Goal: Task Accomplishment & Management: Use online tool/utility

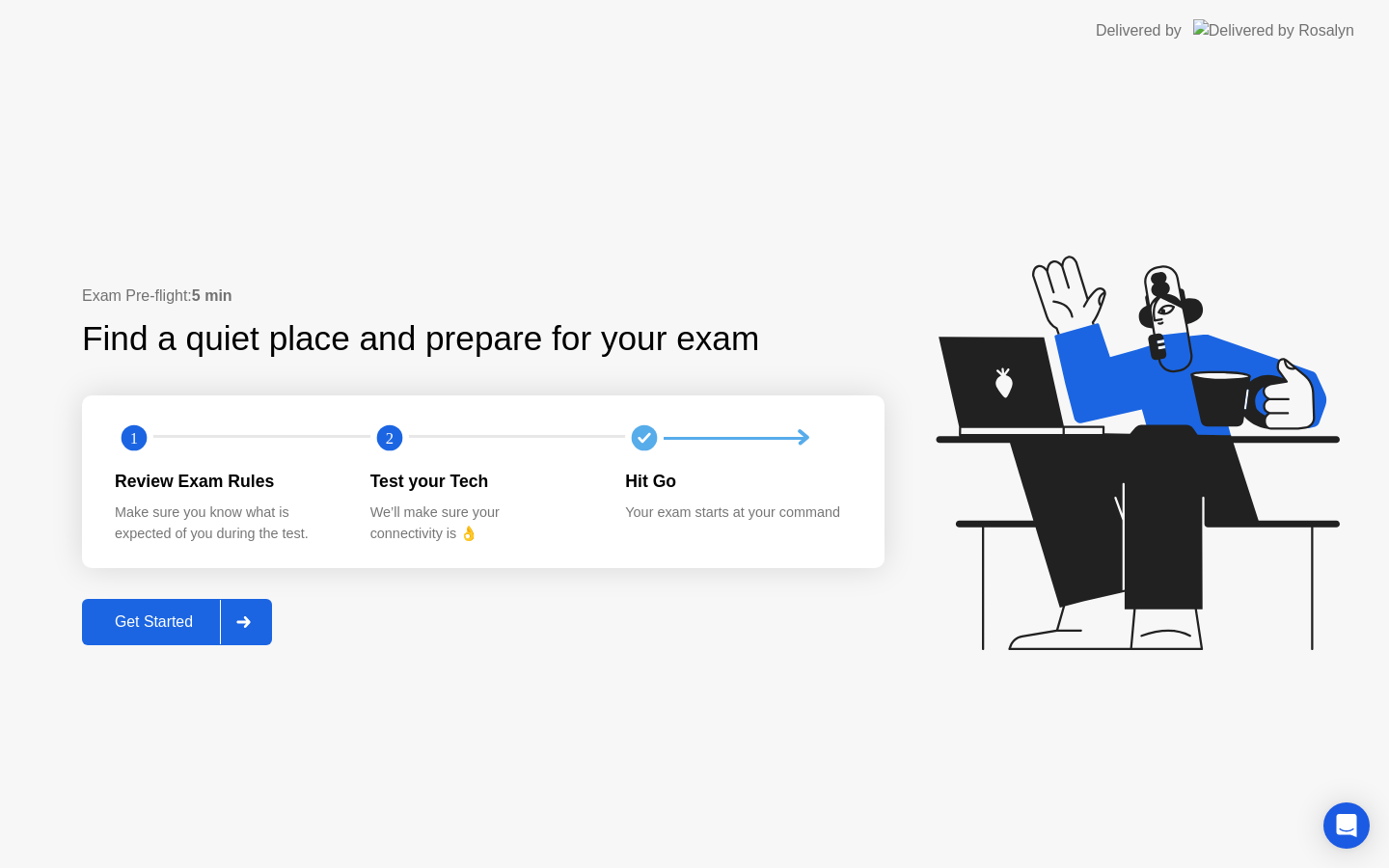
click at [142, 614] on div "Get Started" at bounding box center [154, 622] width 133 height 17
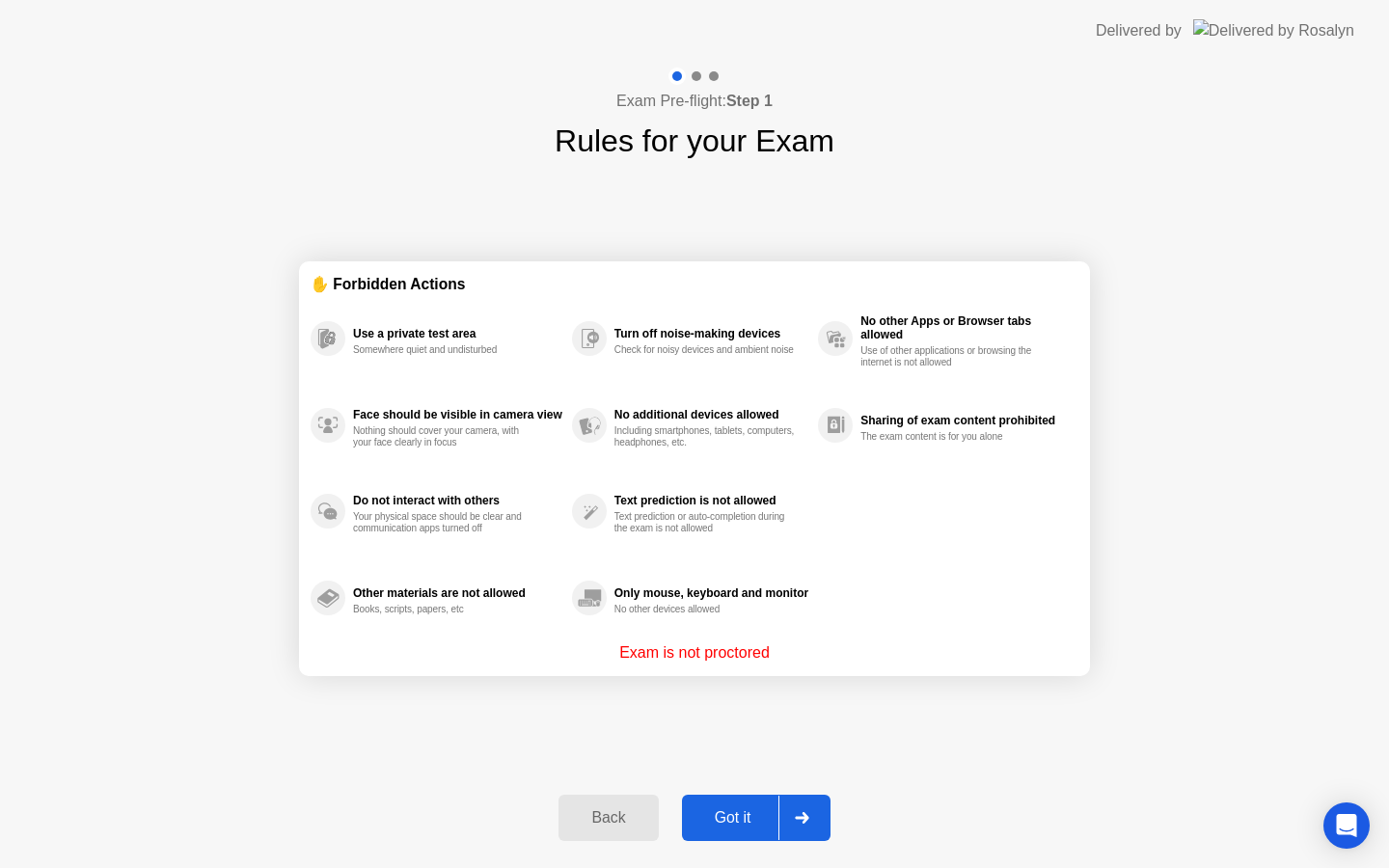
click at [744, 818] on div "Got it" at bounding box center [734, 818] width 91 height 17
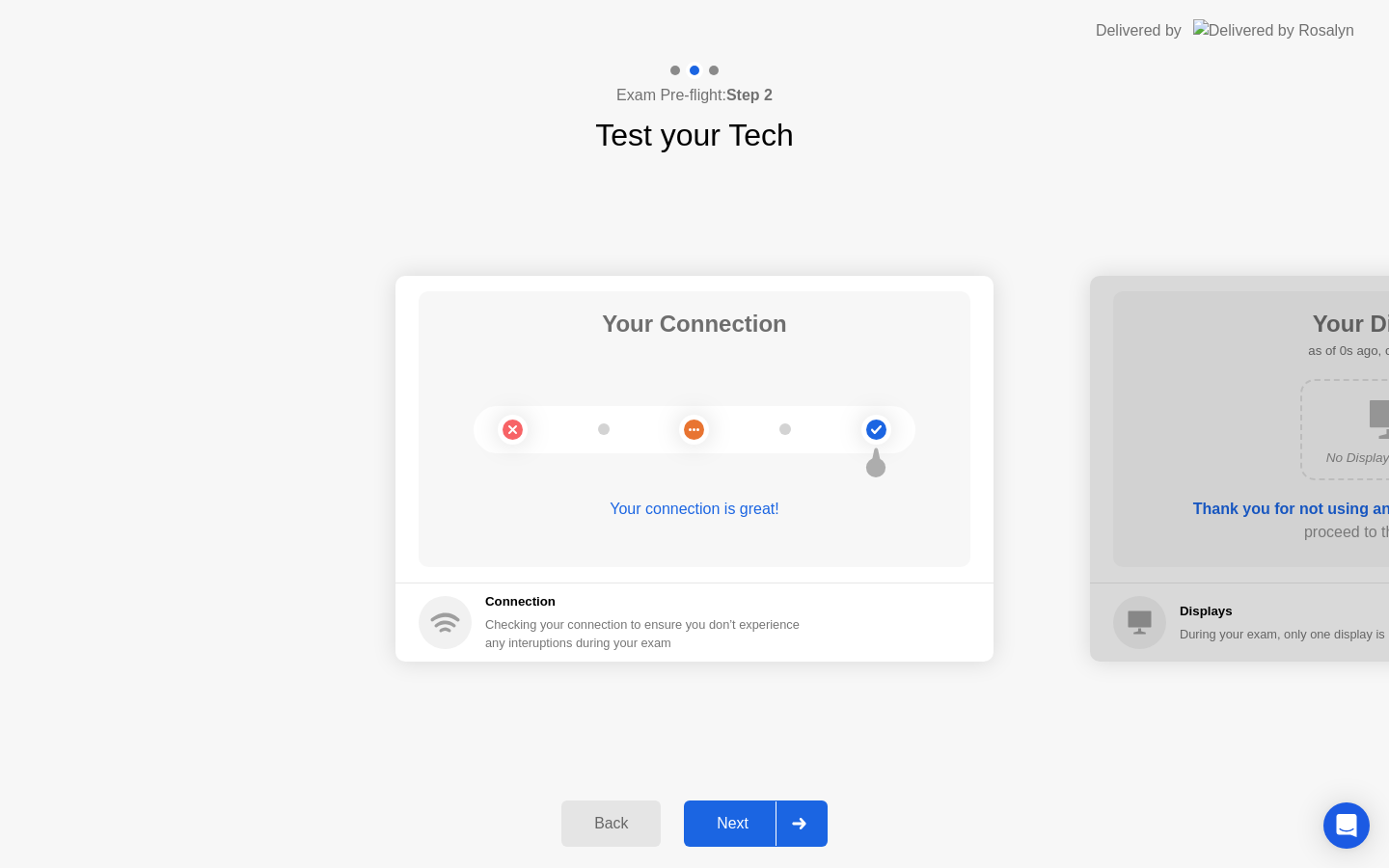
click at [744, 818] on div "Next" at bounding box center [733, 823] width 86 height 17
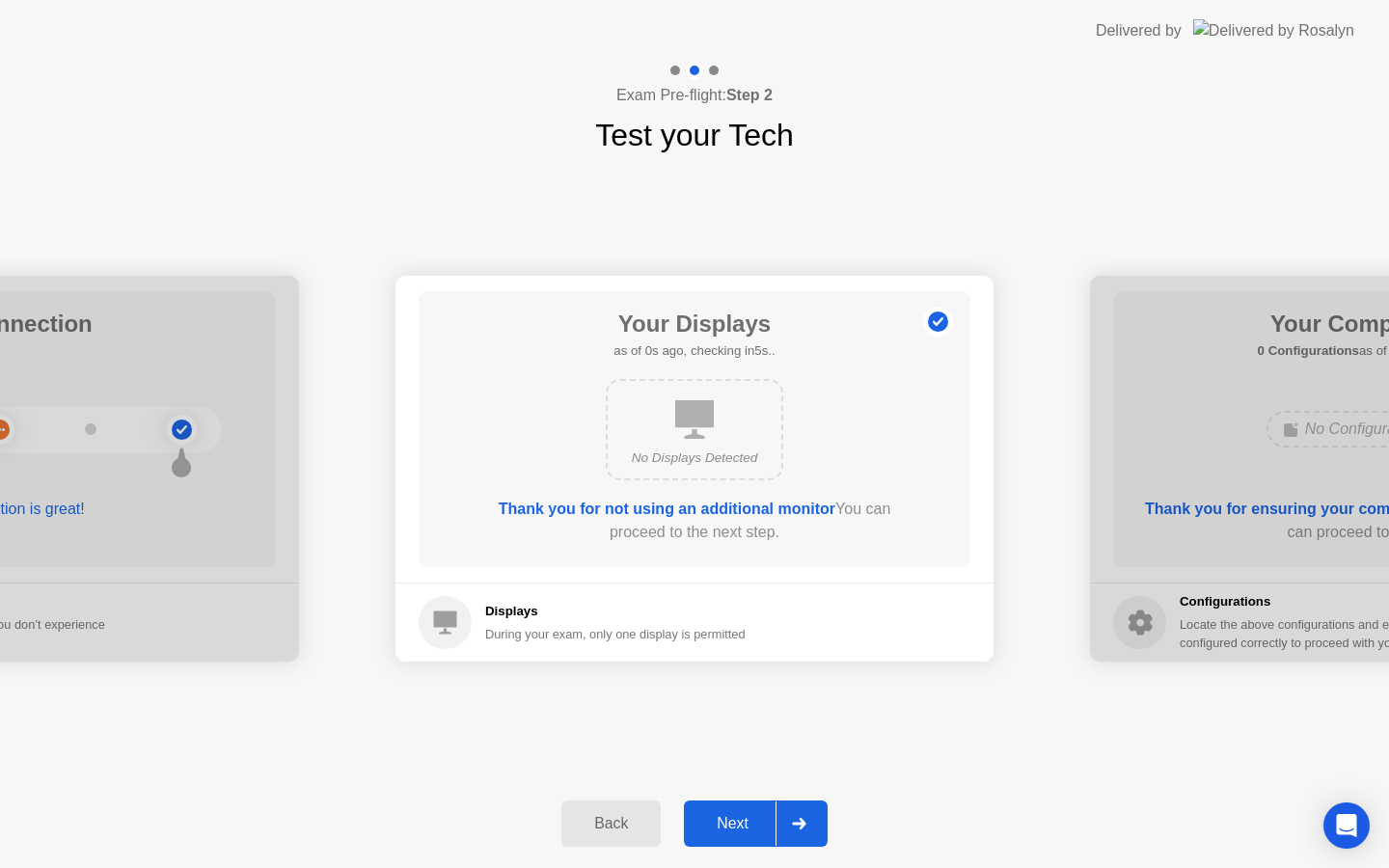
click at [744, 818] on div "Next" at bounding box center [733, 823] width 86 height 17
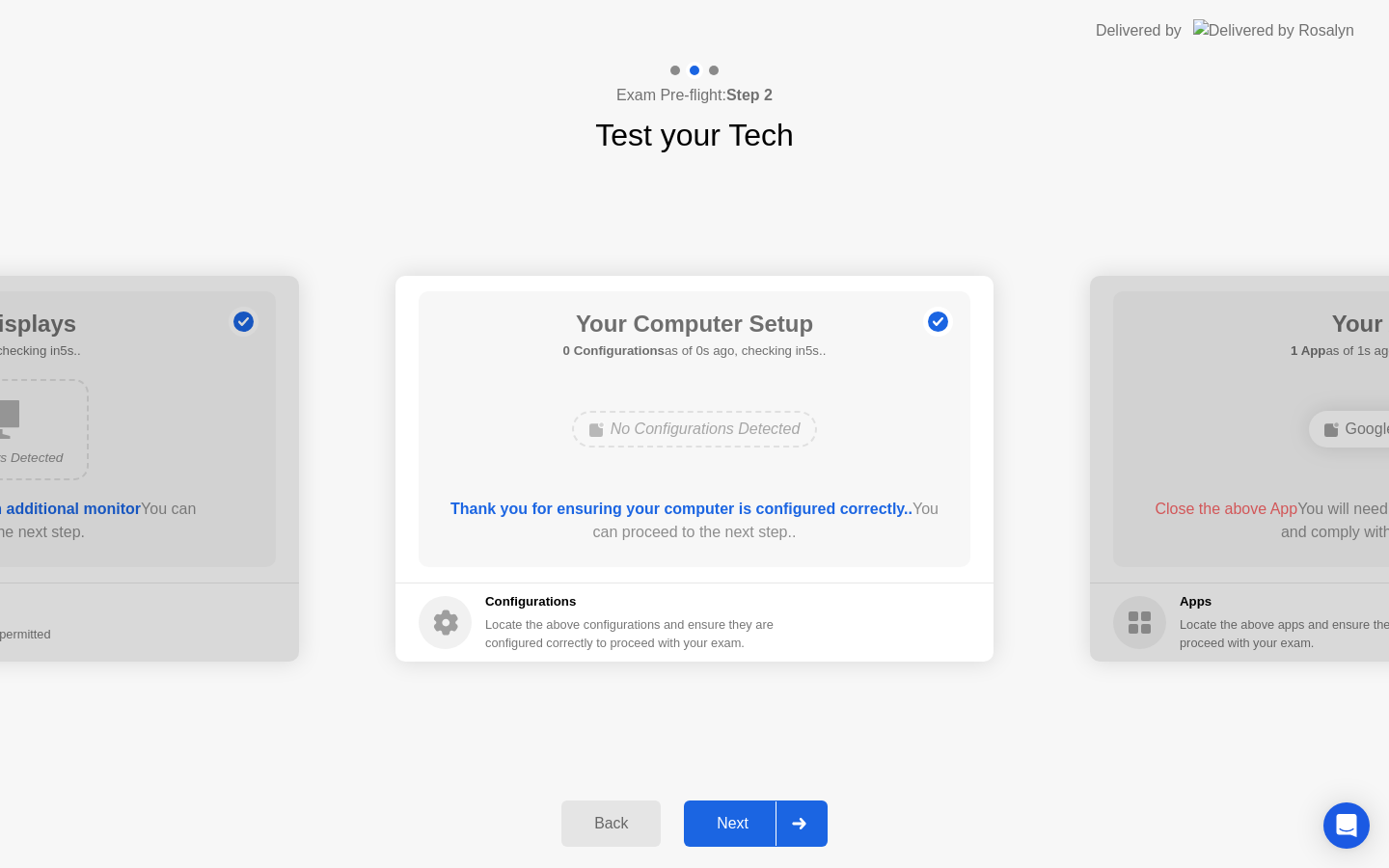
click at [744, 818] on div "Next" at bounding box center [733, 823] width 86 height 17
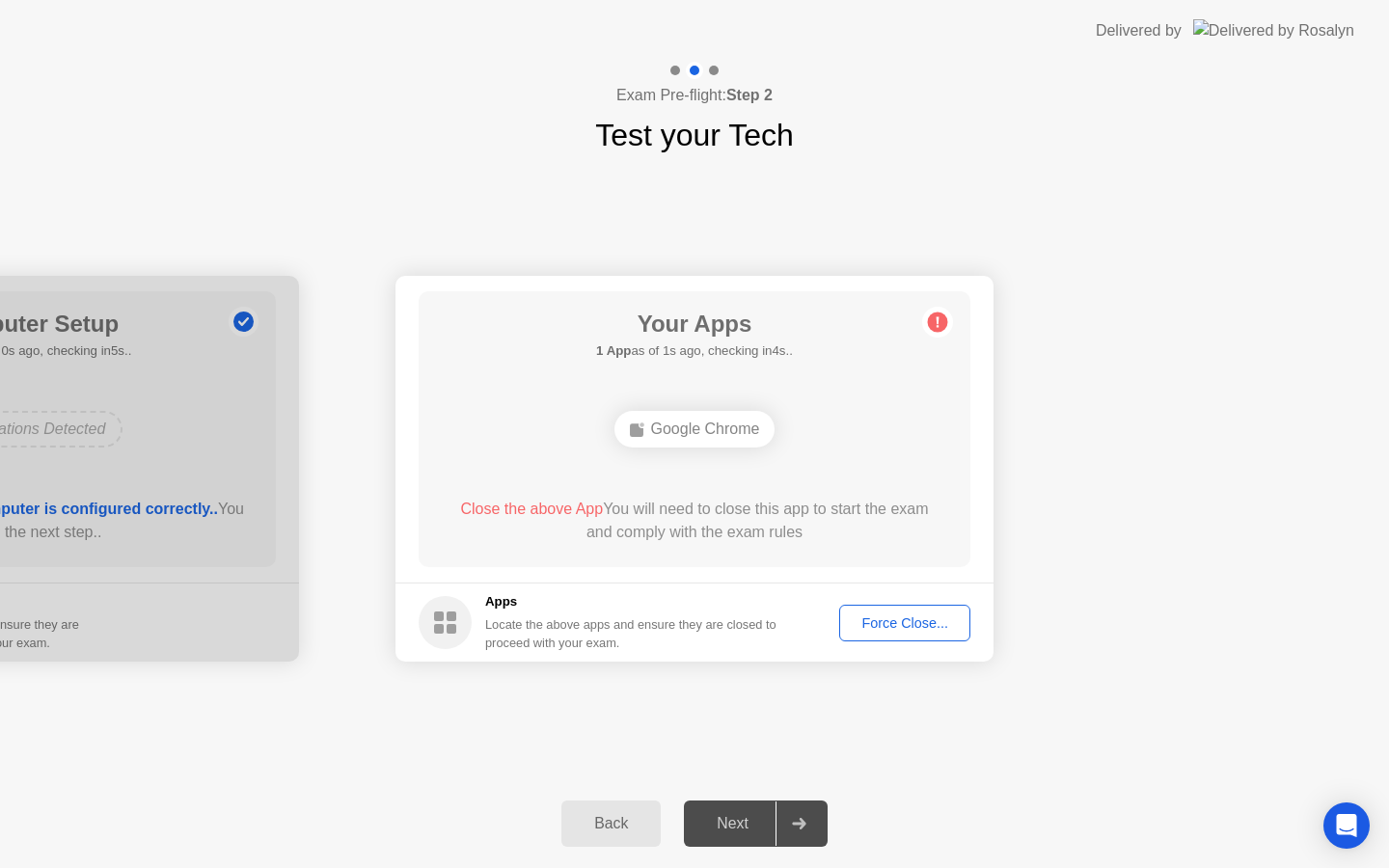
click at [887, 605] on button "Force Close..." at bounding box center [905, 623] width 132 height 37
click at [872, 627] on div "Force Close..." at bounding box center [905, 623] width 118 height 15
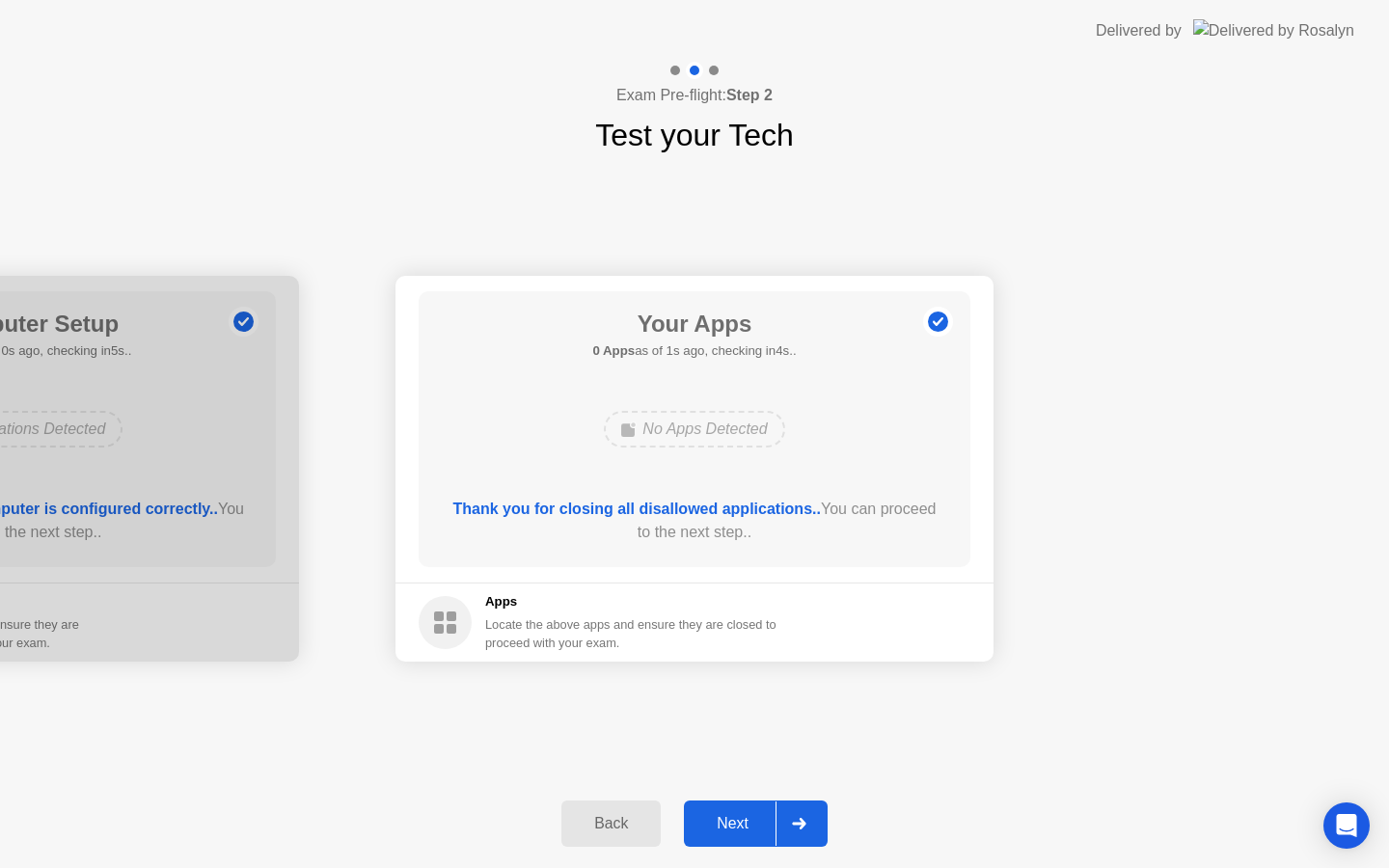
click at [725, 825] on div "Next" at bounding box center [733, 823] width 86 height 17
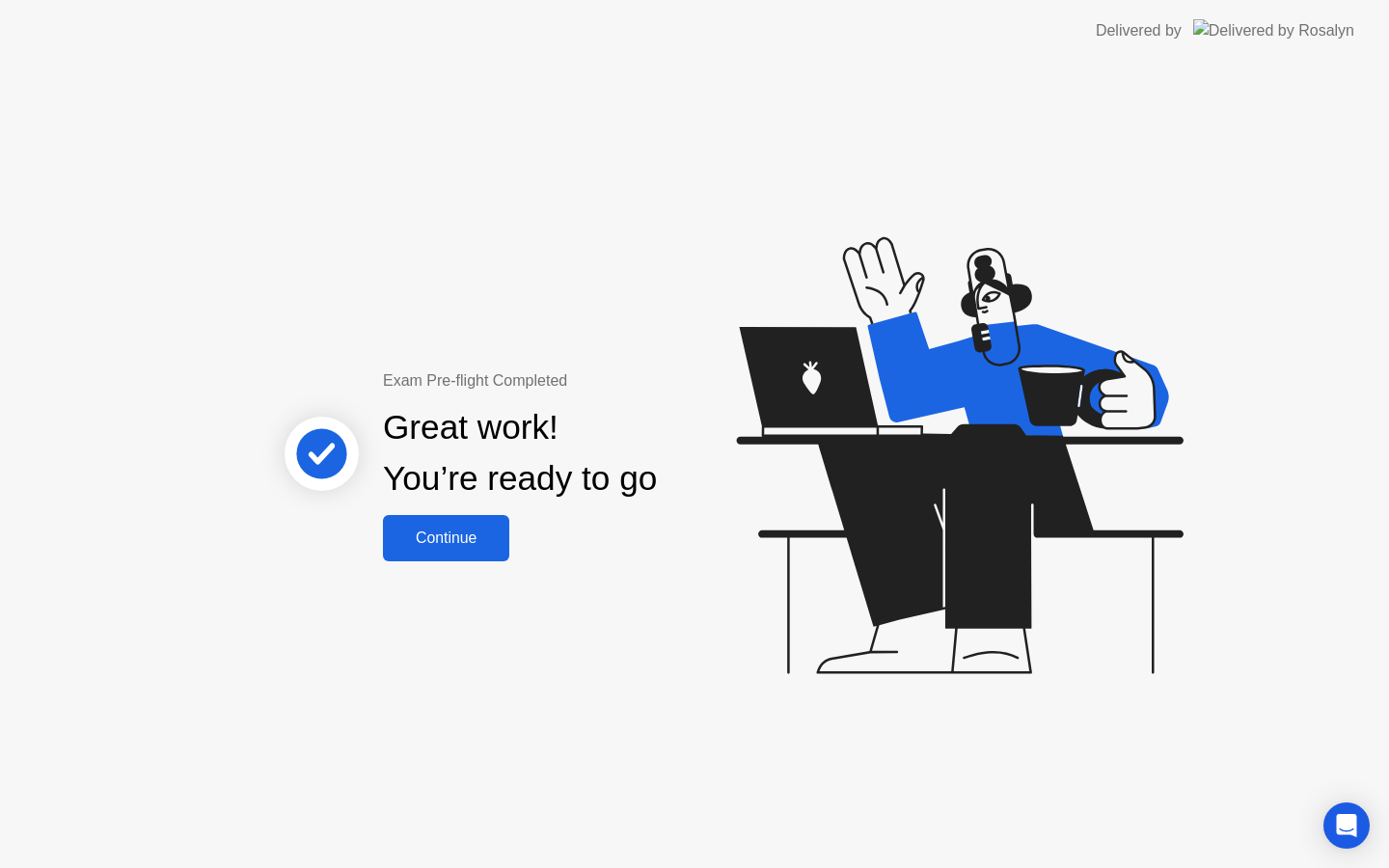
click at [468, 562] on div "Exam Pre-flight Completed Great work! You’re ready to go Continue" at bounding box center [694, 464] width 1389 height 806
click at [473, 547] on div "Continue" at bounding box center [446, 538] width 115 height 17
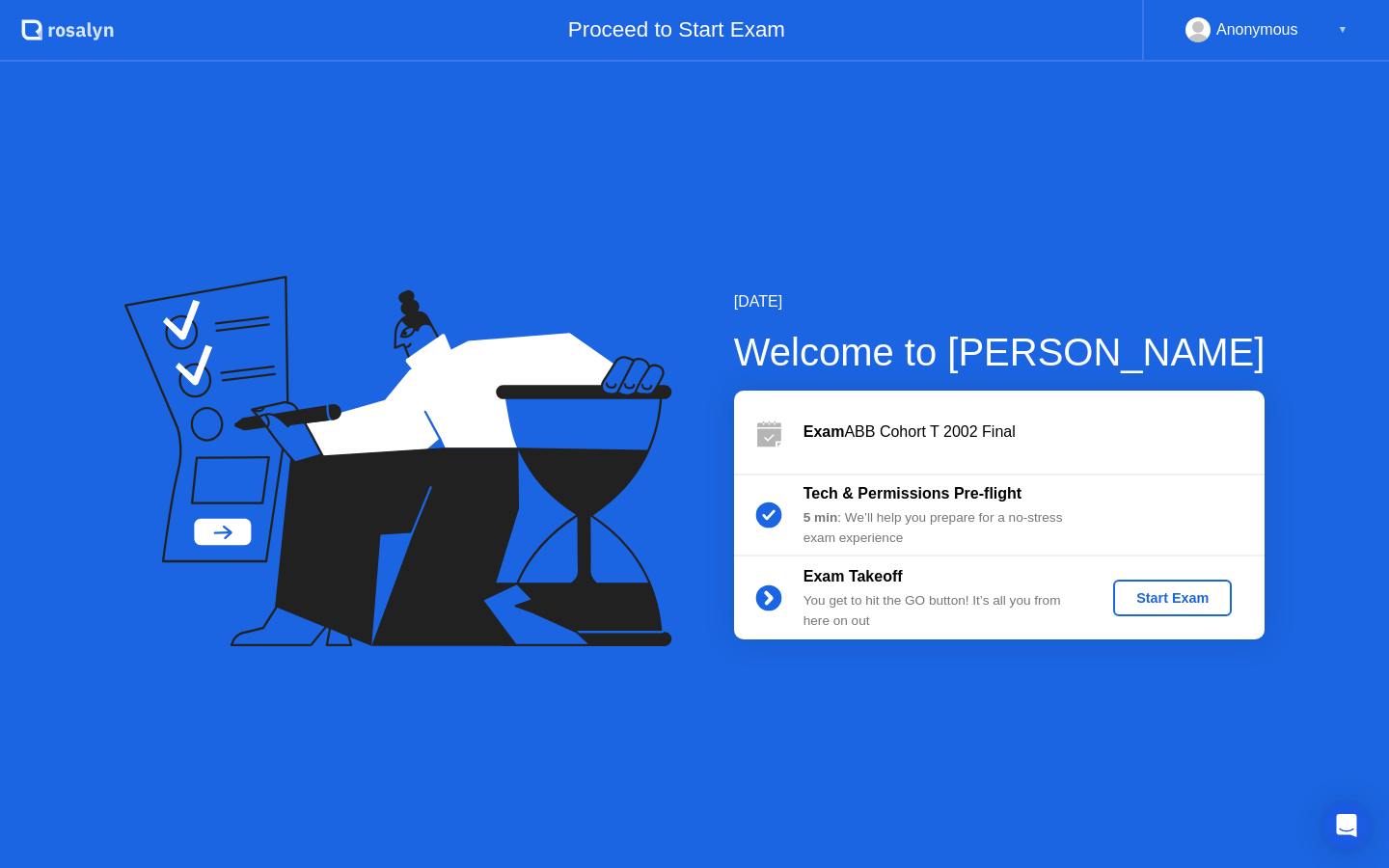
click at [1205, 593] on div "Start Exam" at bounding box center [1172, 598] width 104 height 15
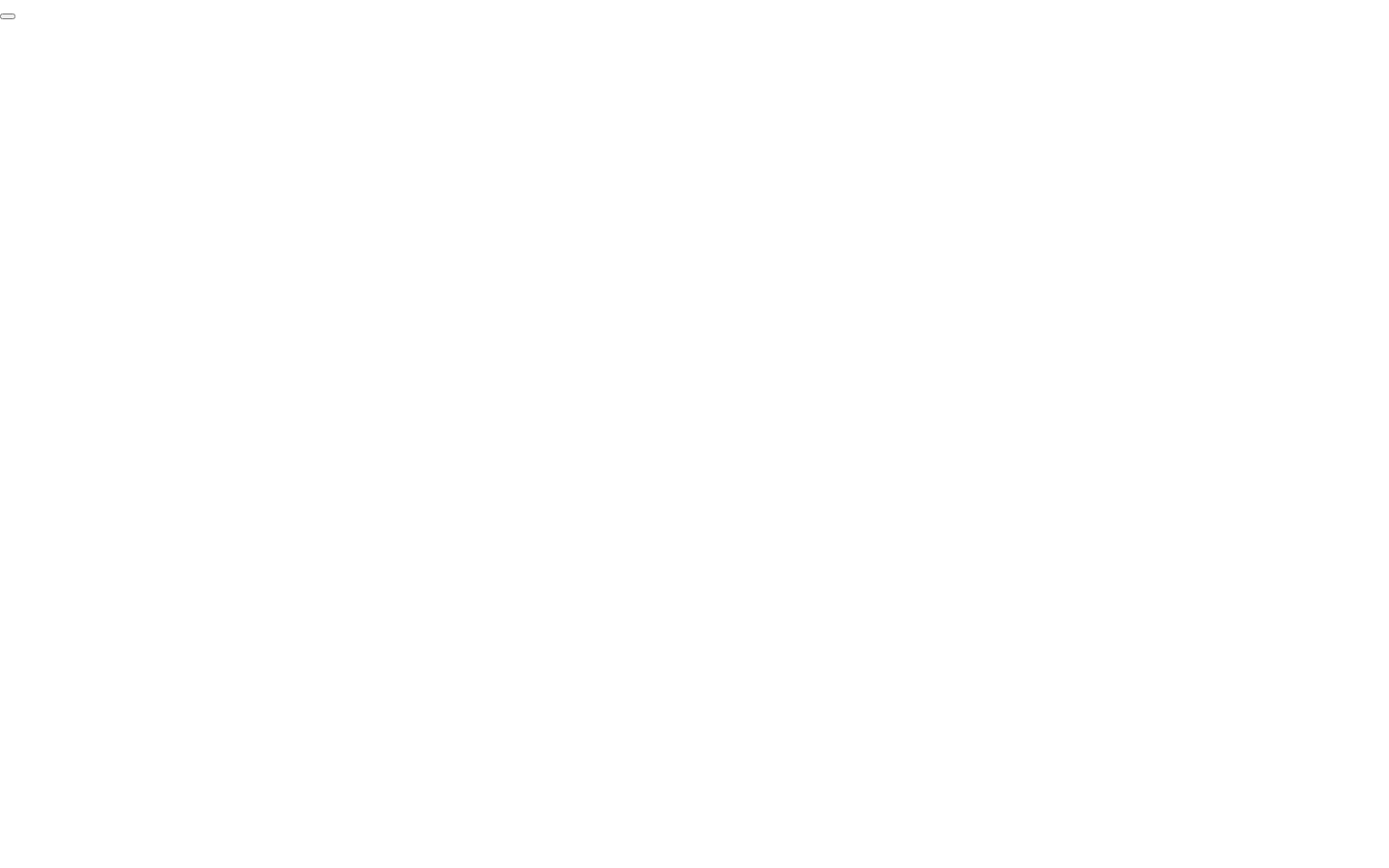
click at [15, 19] on button "End Proctoring Session" at bounding box center [8, 16] width 15 height 6
